Goal: Information Seeking & Learning: Learn about a topic

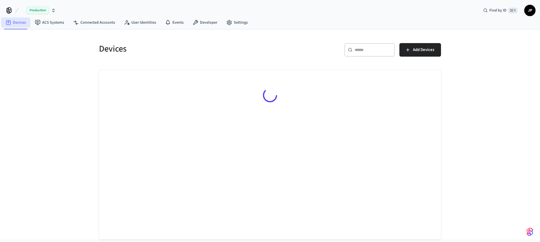
click at [15, 20] on link "Devices" at bounding box center [15, 22] width 29 height 10
click at [49, 24] on link "ACS Systems" at bounding box center [49, 22] width 38 height 10
click at [41, 10] on span "Production" at bounding box center [37, 10] width 22 height 7
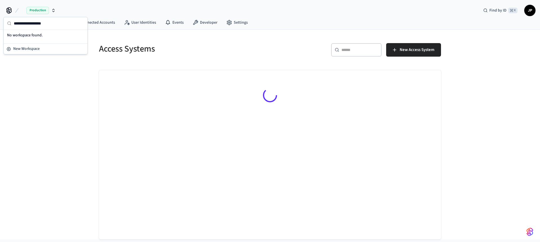
click at [25, 77] on div "Access Systems ​ ​ New Access System" at bounding box center [270, 135] width 540 height 210
click at [15, 20] on link "Devices" at bounding box center [15, 22] width 29 height 10
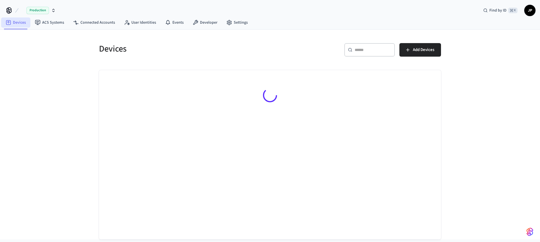
click at [21, 23] on link "Devices" at bounding box center [15, 22] width 29 height 10
click at [528, 10] on span "JP" at bounding box center [530, 10] width 10 height 10
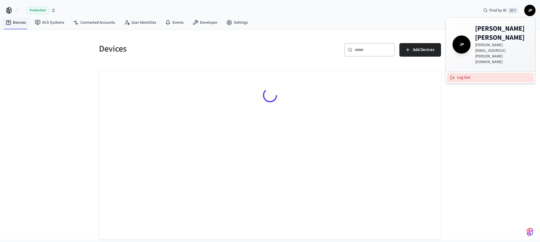
click at [465, 73] on button "Log Out" at bounding box center [490, 77] width 87 height 9
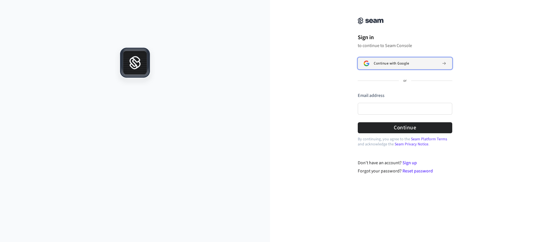
click at [395, 61] on span "Continue with Google" at bounding box center [391, 63] width 35 height 4
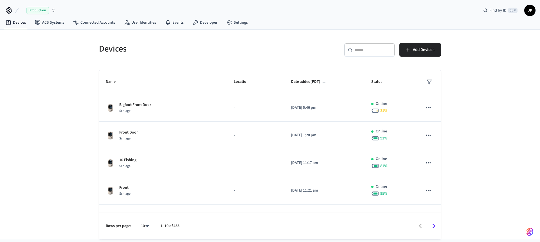
click at [53, 12] on icon "button" at bounding box center [53, 10] width 4 height 4
drag, startPoint x: 80, startPoint y: 12, endPoint x: 51, endPoint y: 11, distance: 28.4
click at [80, 11] on div "Production Find by ID ⌘ K JP" at bounding box center [270, 8] width 540 height 16
click at [73, 11] on span "Production" at bounding box center [69, 10] width 22 height 7
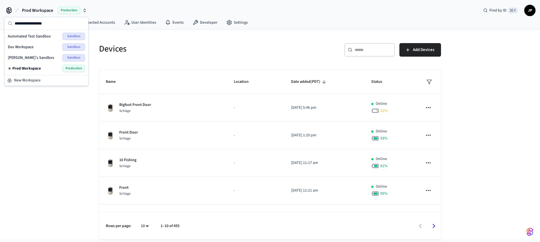
click at [24, 44] on span "Dev Workspace" at bounding box center [21, 47] width 26 height 6
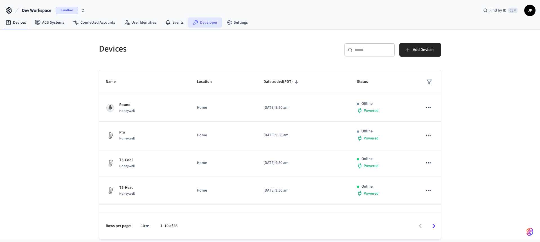
click at [214, 23] on link "Developer" at bounding box center [205, 22] width 34 height 10
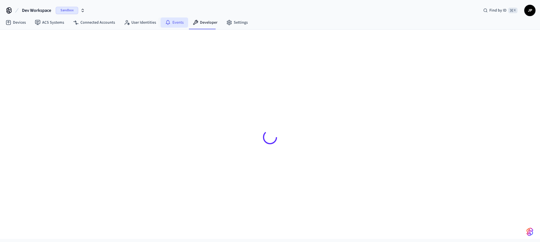
click at [178, 24] on link "Events" at bounding box center [175, 22] width 28 height 10
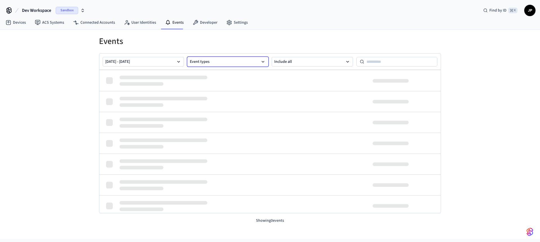
click at [215, 63] on button "Event types" at bounding box center [227, 62] width 81 height 10
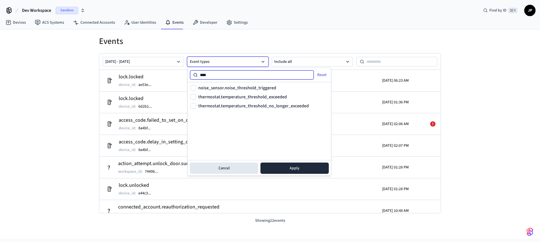
type input "****"
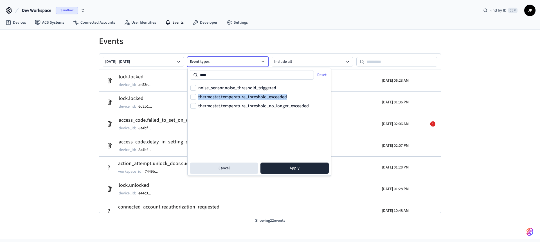
drag, startPoint x: 287, startPoint y: 96, endPoint x: 198, endPoint y: 95, distance: 89.2
click at [198, 95] on div "thermostat.temperature_threshold_exceeded" at bounding box center [259, 96] width 138 height 7
copy label "thermostat.temperature_threshold_exceeded"
drag, startPoint x: 290, startPoint y: 86, endPoint x: 199, endPoint y: 87, distance: 91.7
click at [199, 87] on div "noise_sensor.noise_threshold_triggered" at bounding box center [259, 87] width 138 height 7
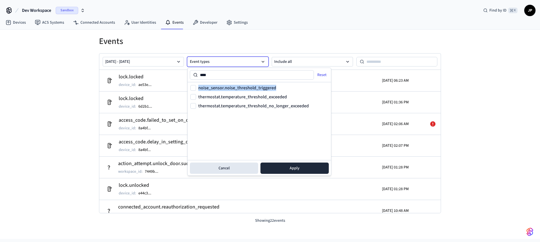
copy label "noise_sensor.noise_threshold_triggered"
